Goal: Task Accomplishment & Management: Use online tool/utility

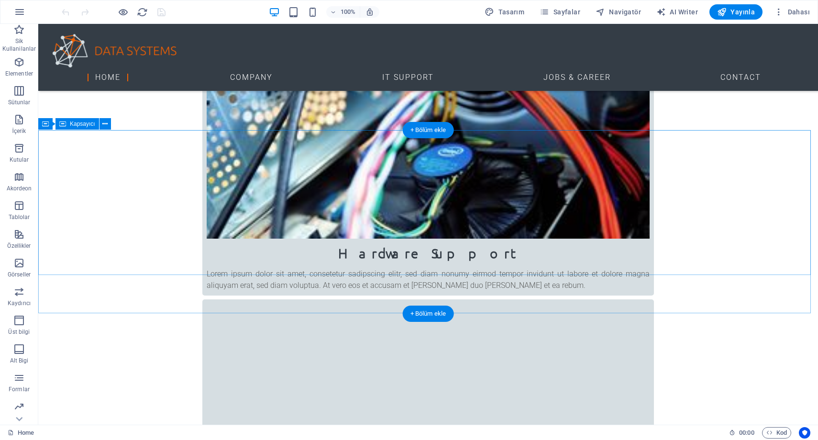
scroll to position [510, 0]
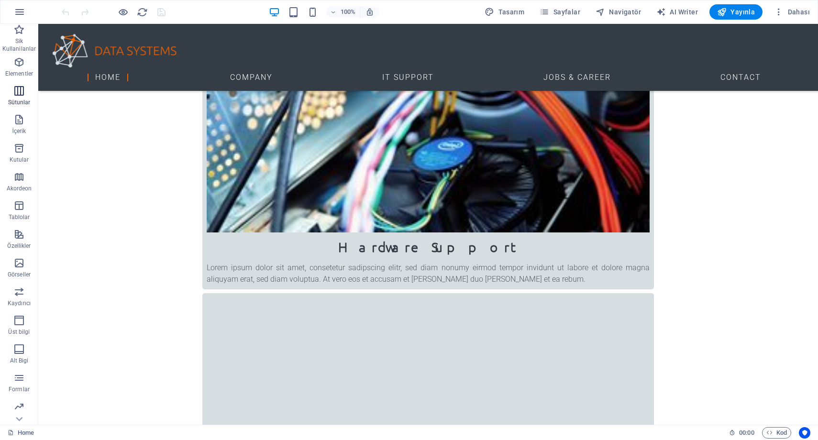
click at [26, 100] on p "Sütunlar" at bounding box center [19, 103] width 22 height 8
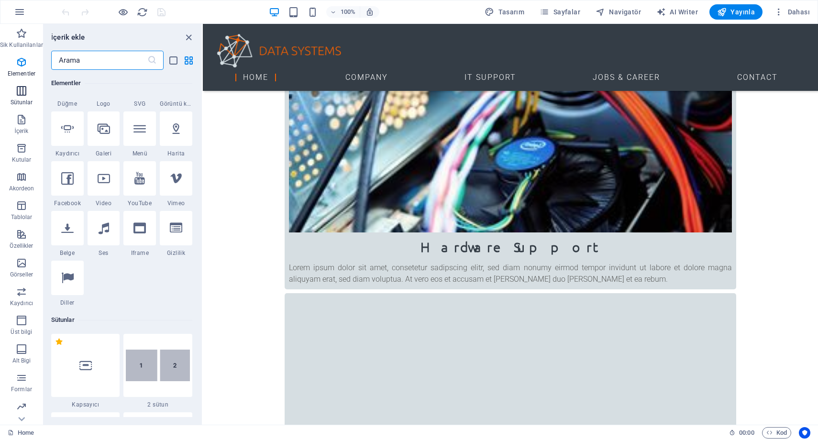
scroll to position [474, 0]
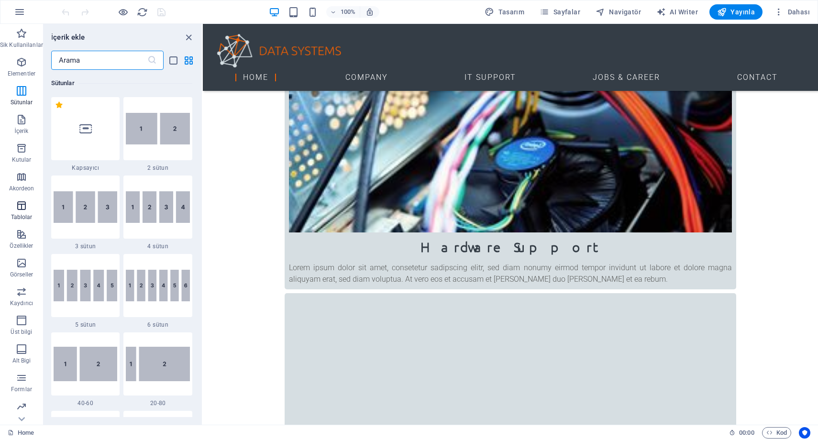
click at [21, 211] on icon "button" at bounding box center [21, 205] width 11 height 11
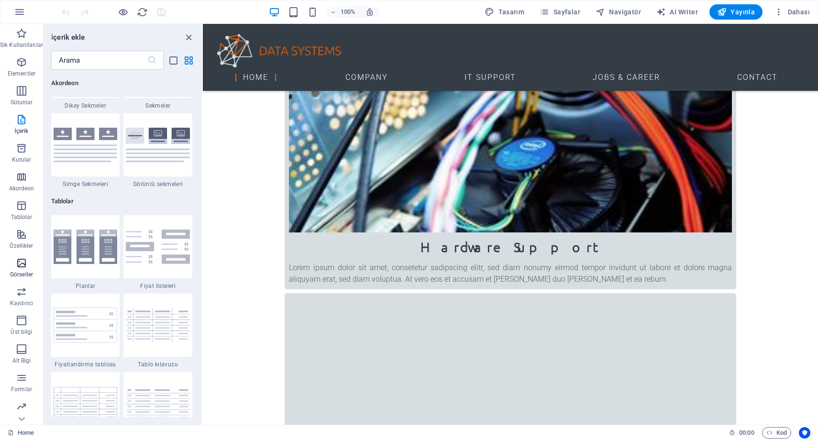
scroll to position [3314, 0]
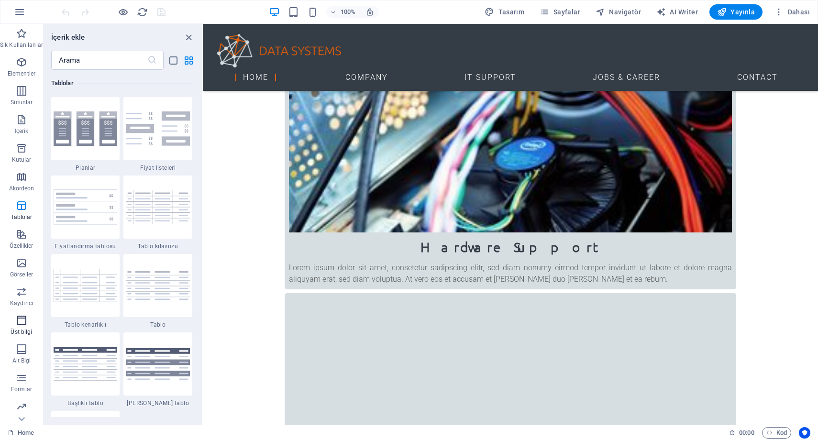
click at [22, 321] on icon "button" at bounding box center [21, 320] width 11 height 11
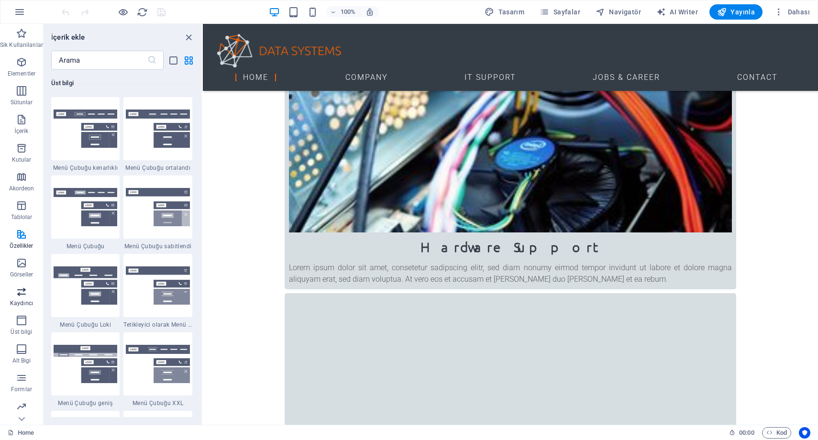
click at [25, 304] on p "Kaydırıcı" at bounding box center [21, 304] width 23 height 8
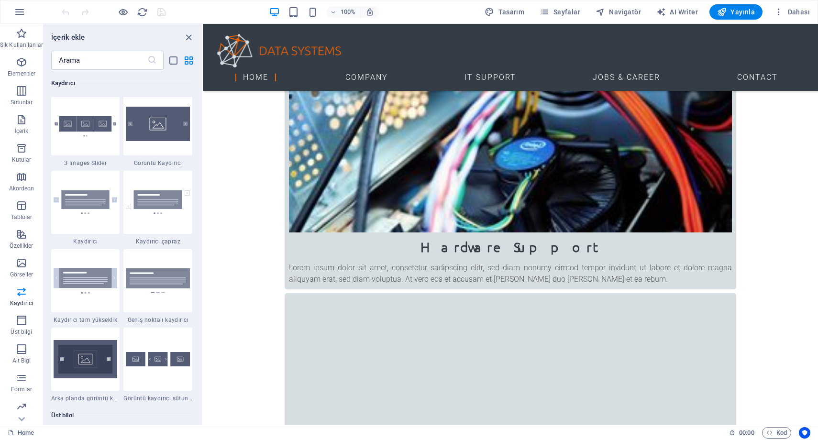
scroll to position [5425, 0]
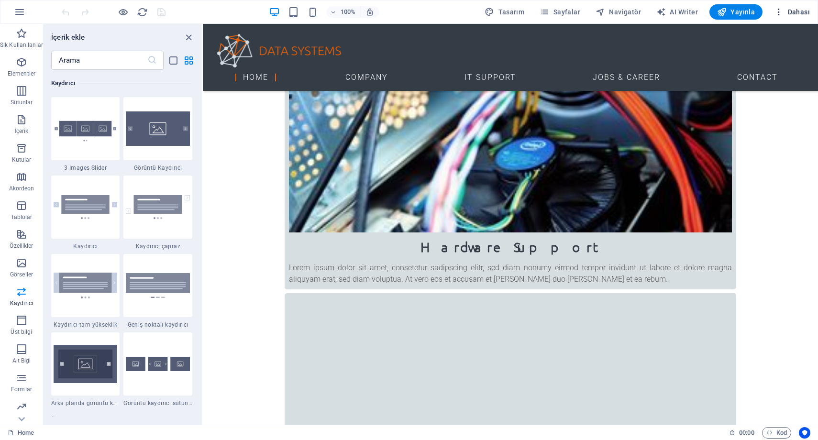
click at [798, 12] on span "Dahası" at bounding box center [792, 12] width 36 height 10
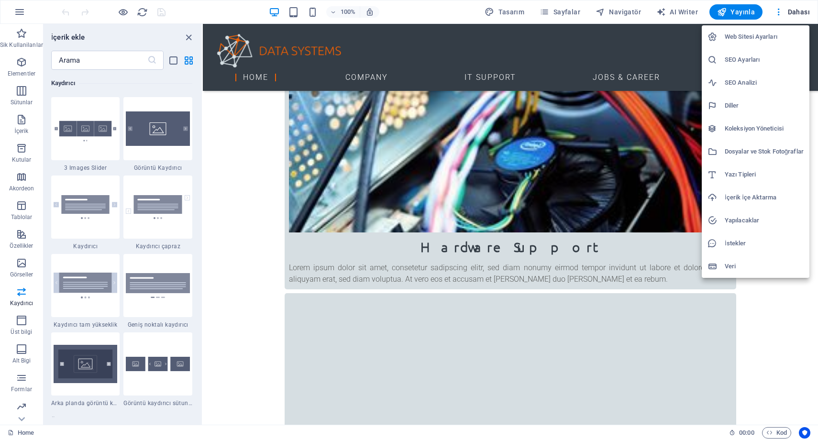
click at [402, 16] on div at bounding box center [409, 220] width 818 height 440
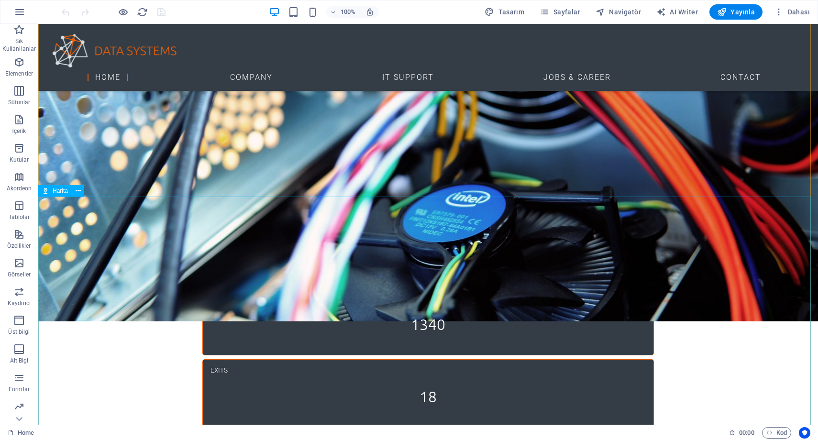
scroll to position [1612, 0]
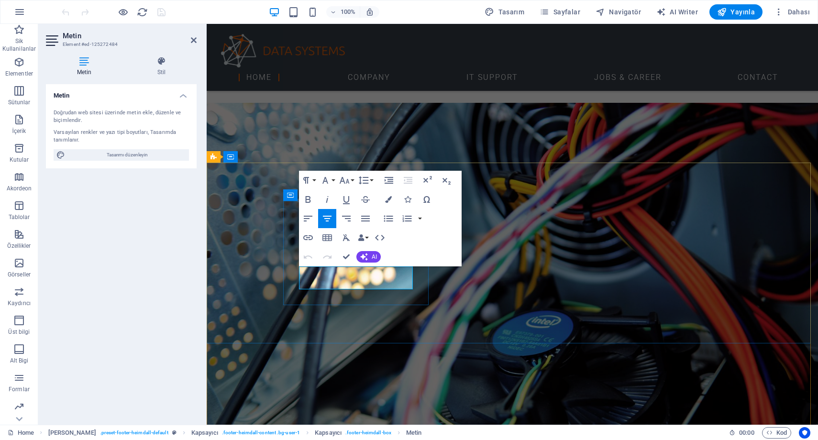
drag, startPoint x: 329, startPoint y: 273, endPoint x: 387, endPoint y: 272, distance: 57.9
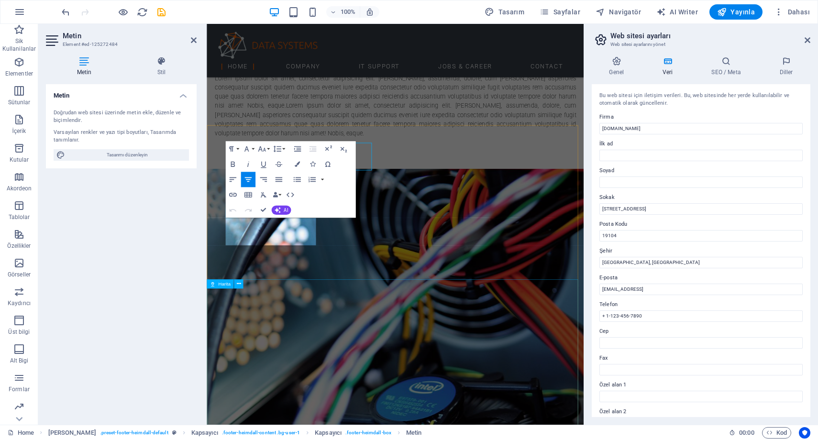
scroll to position [1705, 0]
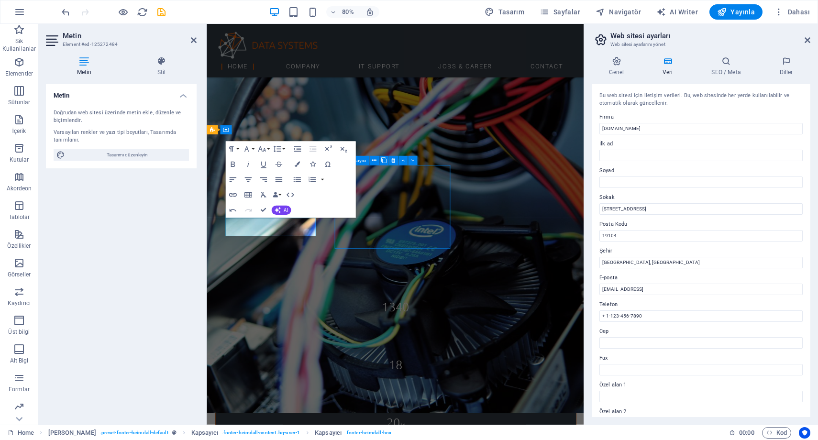
scroll to position [1612, 0]
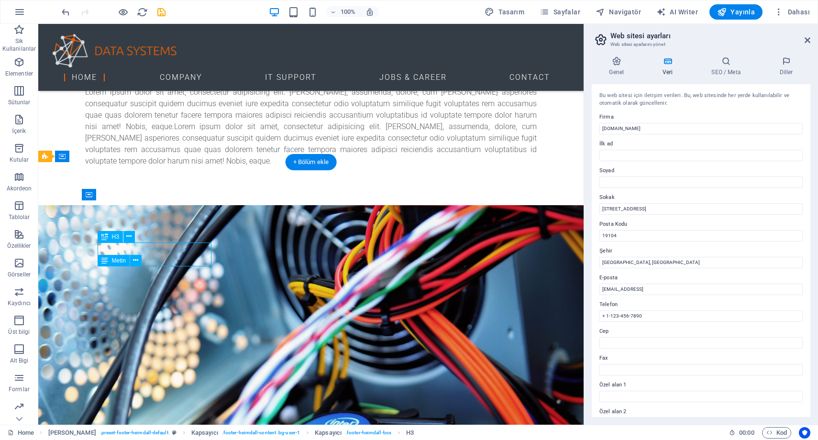
scroll to position [1705, 0]
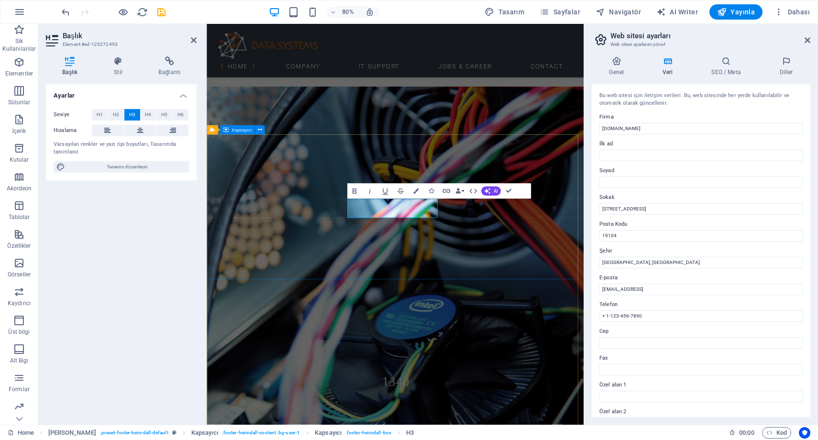
scroll to position [1705, 0]
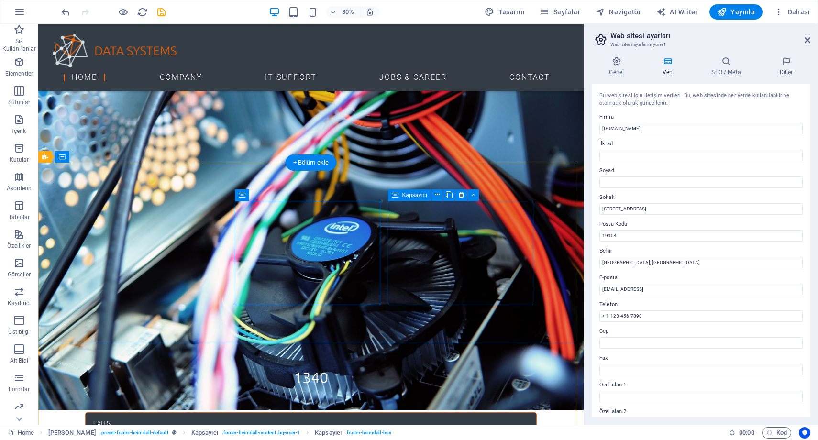
scroll to position [1612, 0]
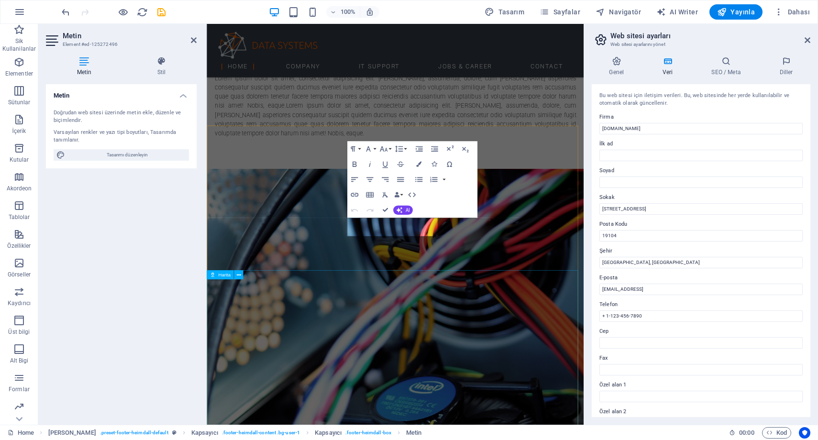
scroll to position [1705, 0]
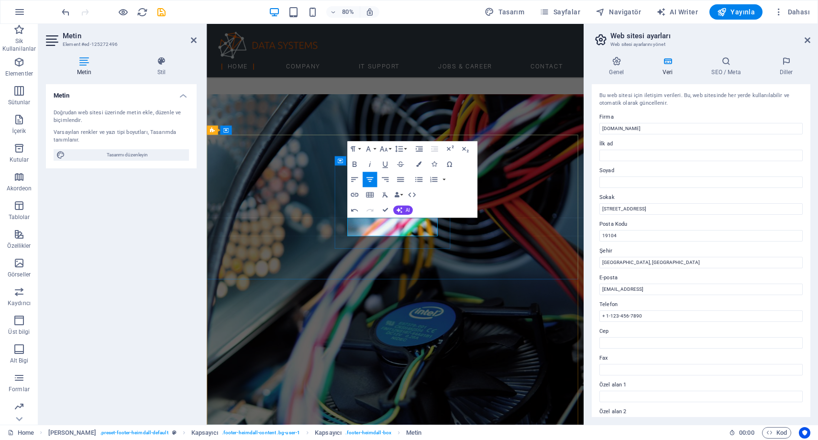
drag, startPoint x: 467, startPoint y: 286, endPoint x: 396, endPoint y: 269, distance: 72.8
click at [445, 199] on div "Paragraph Format Normal Heading 1 Heading 2 Heading 3 Heading 4 Heading 5 Headi…" at bounding box center [412, 180] width 130 height 77
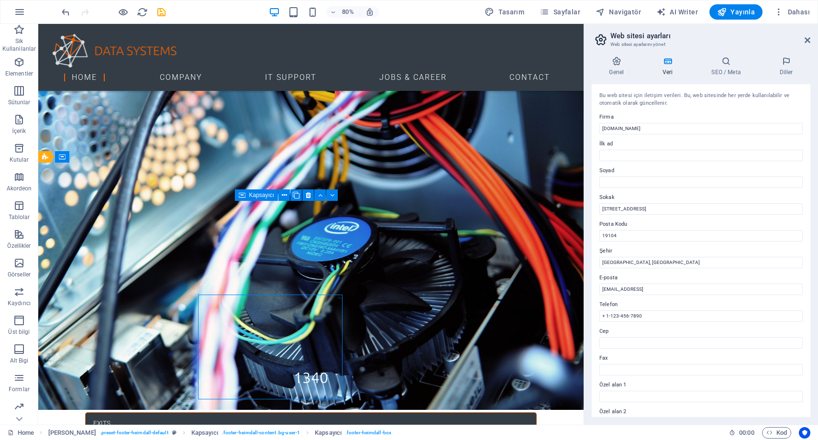
scroll to position [1611, 0]
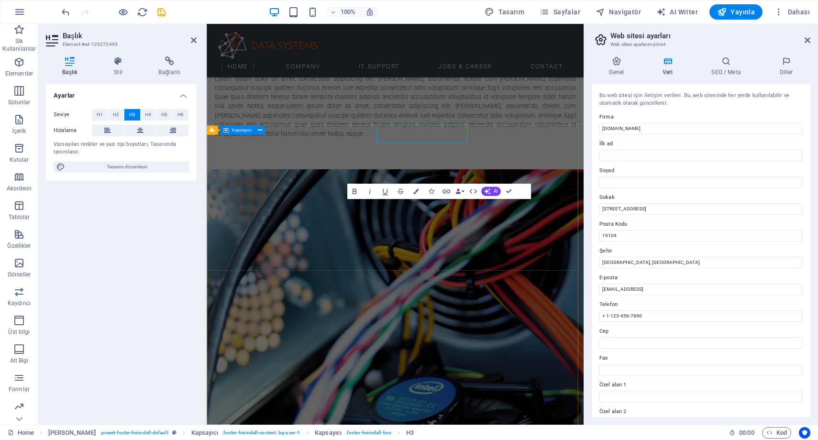
scroll to position [1705, 0]
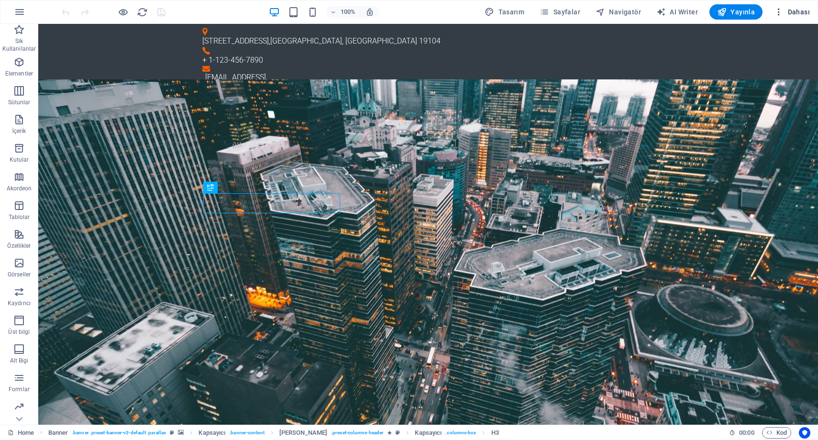
click at [805, 16] on span "Dahası" at bounding box center [792, 12] width 36 height 10
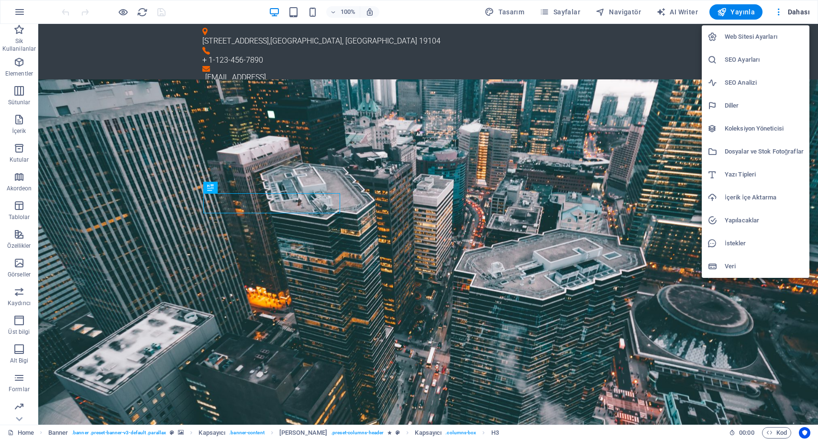
click at [671, 11] on div at bounding box center [409, 220] width 818 height 440
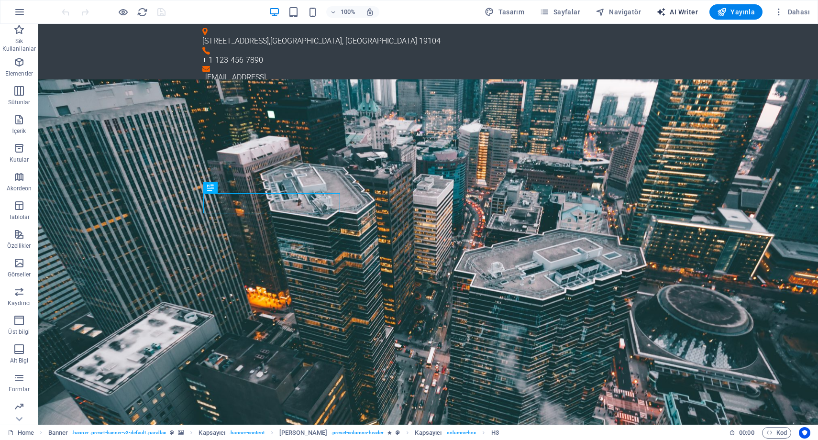
click at [674, 13] on span "AI Writer" at bounding box center [677, 12] width 42 height 10
select select "English"
click at [519, 10] on span "Tasarım" at bounding box center [505, 12] width 40 height 10
select select "px"
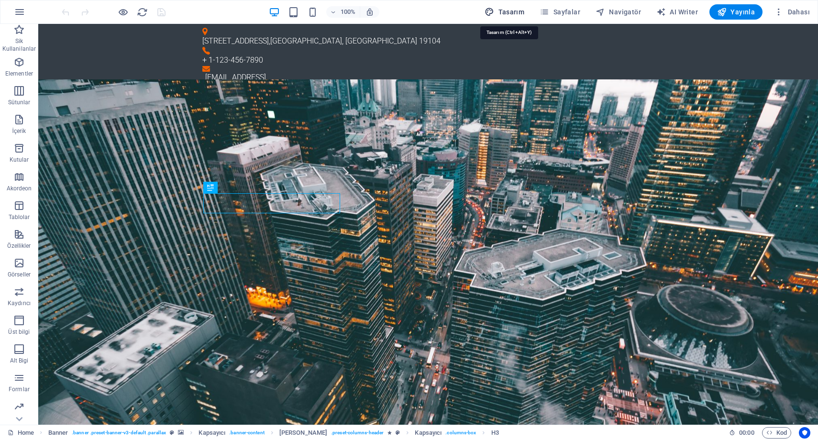
select select "300"
select select "px"
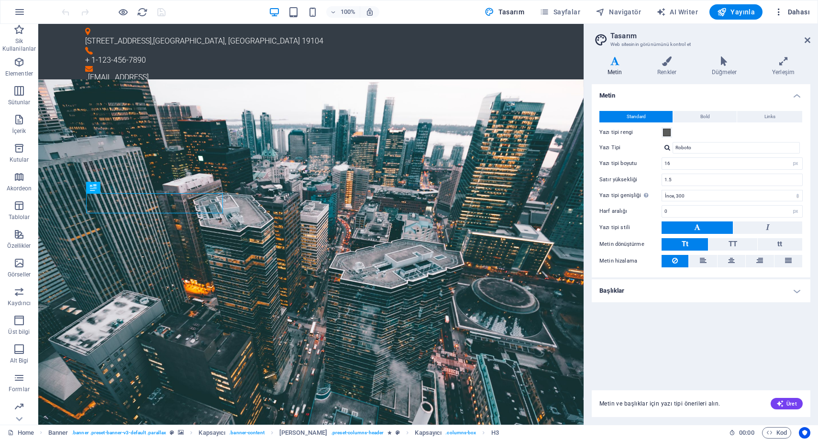
click at [798, 16] on span "Dahası" at bounding box center [792, 12] width 36 height 10
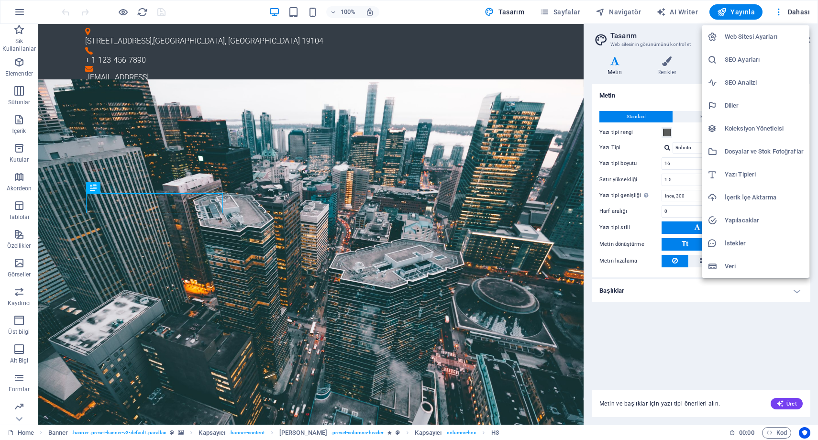
click at [505, 15] on div at bounding box center [409, 220] width 818 height 440
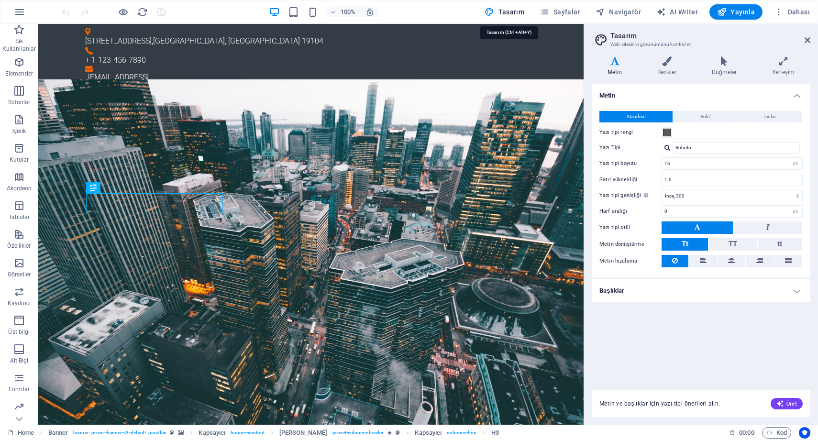
click at [505, 15] on span "Tasarım" at bounding box center [505, 12] width 40 height 10
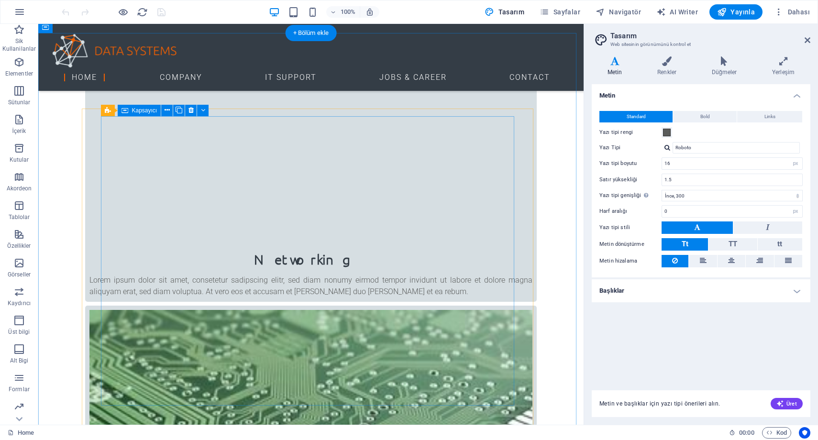
scroll to position [1036, 0]
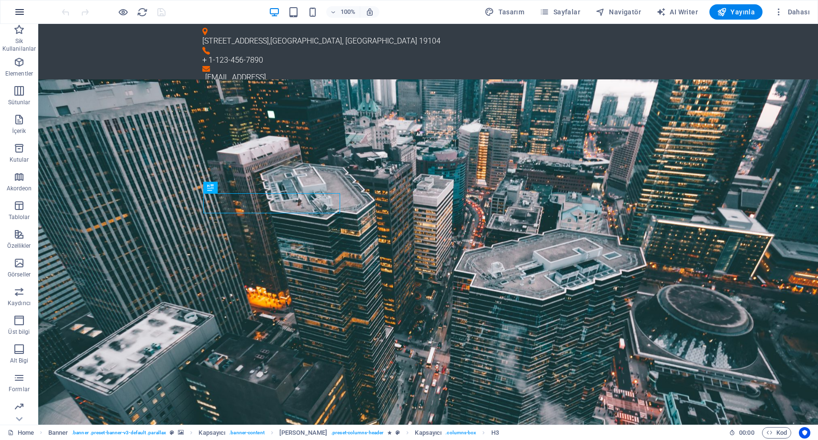
click at [23, 9] on icon "button" at bounding box center [19, 11] width 11 height 11
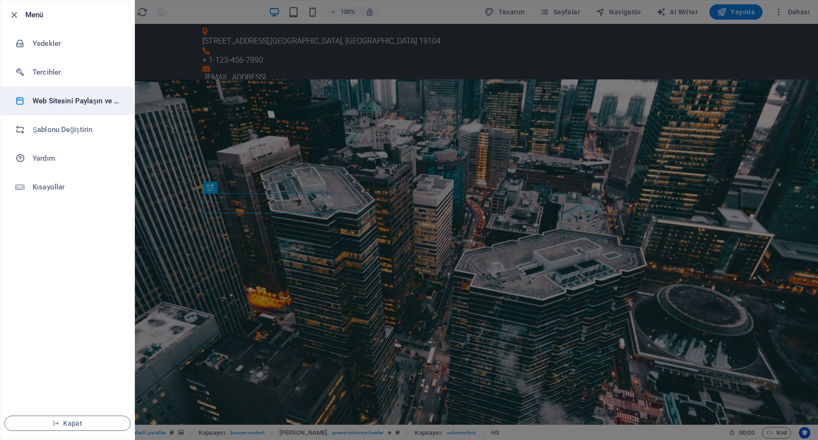
click at [115, 104] on h6 "Web Sitesini Paylaşın ve Kopyalayın" at bounding box center [77, 100] width 89 height 11
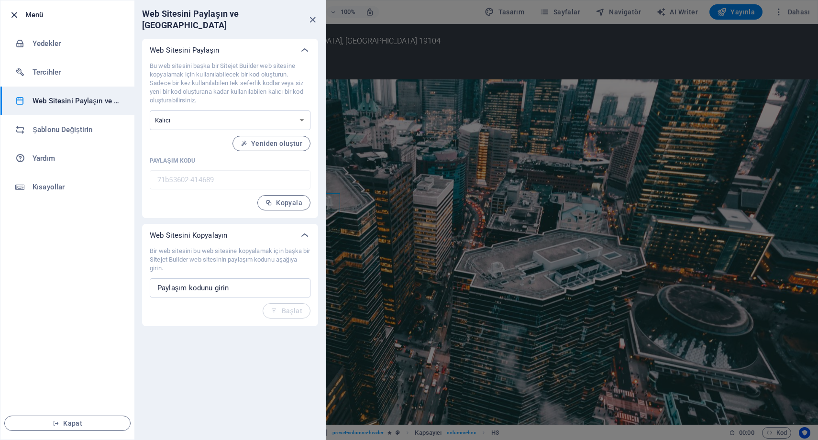
click at [12, 16] on icon "button" at bounding box center [14, 15] width 11 height 11
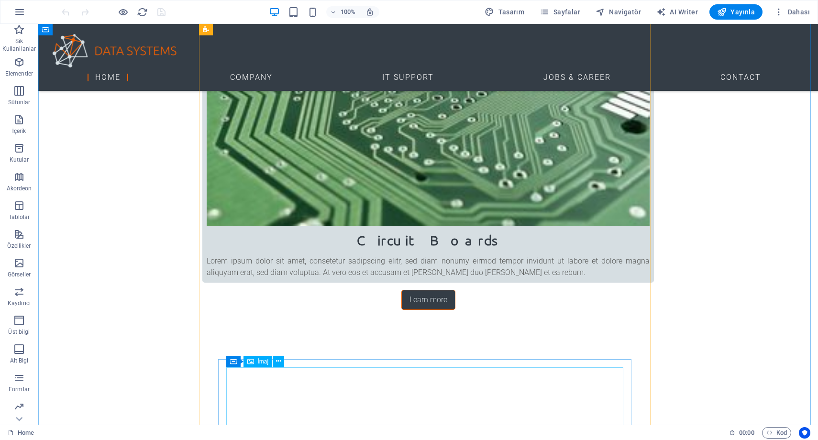
scroll to position [1379, 0]
